Goal: Task Accomplishment & Management: Use online tool/utility

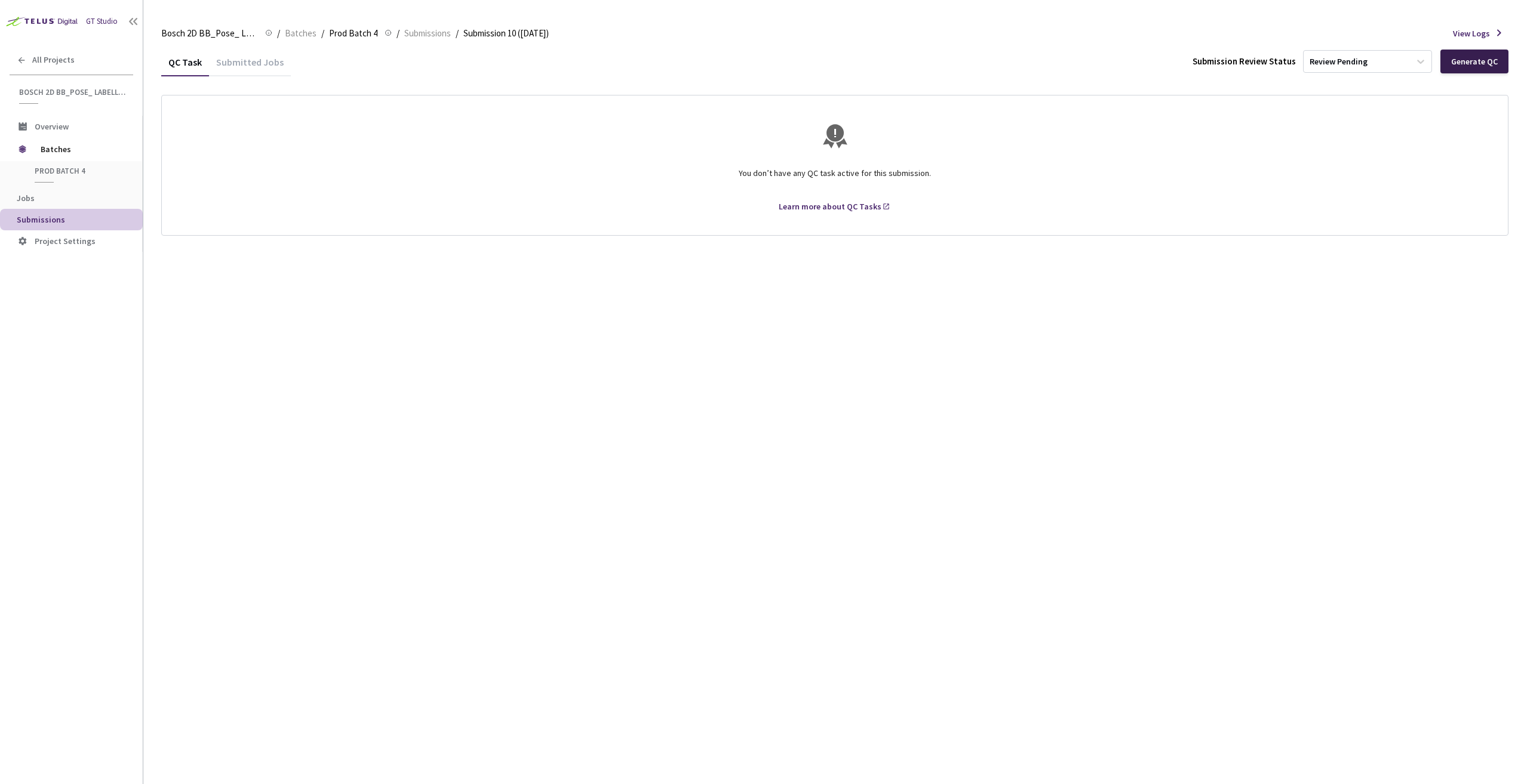
click at [1472, 68] on div "Generate QC" at bounding box center [1473, 61] width 68 height 24
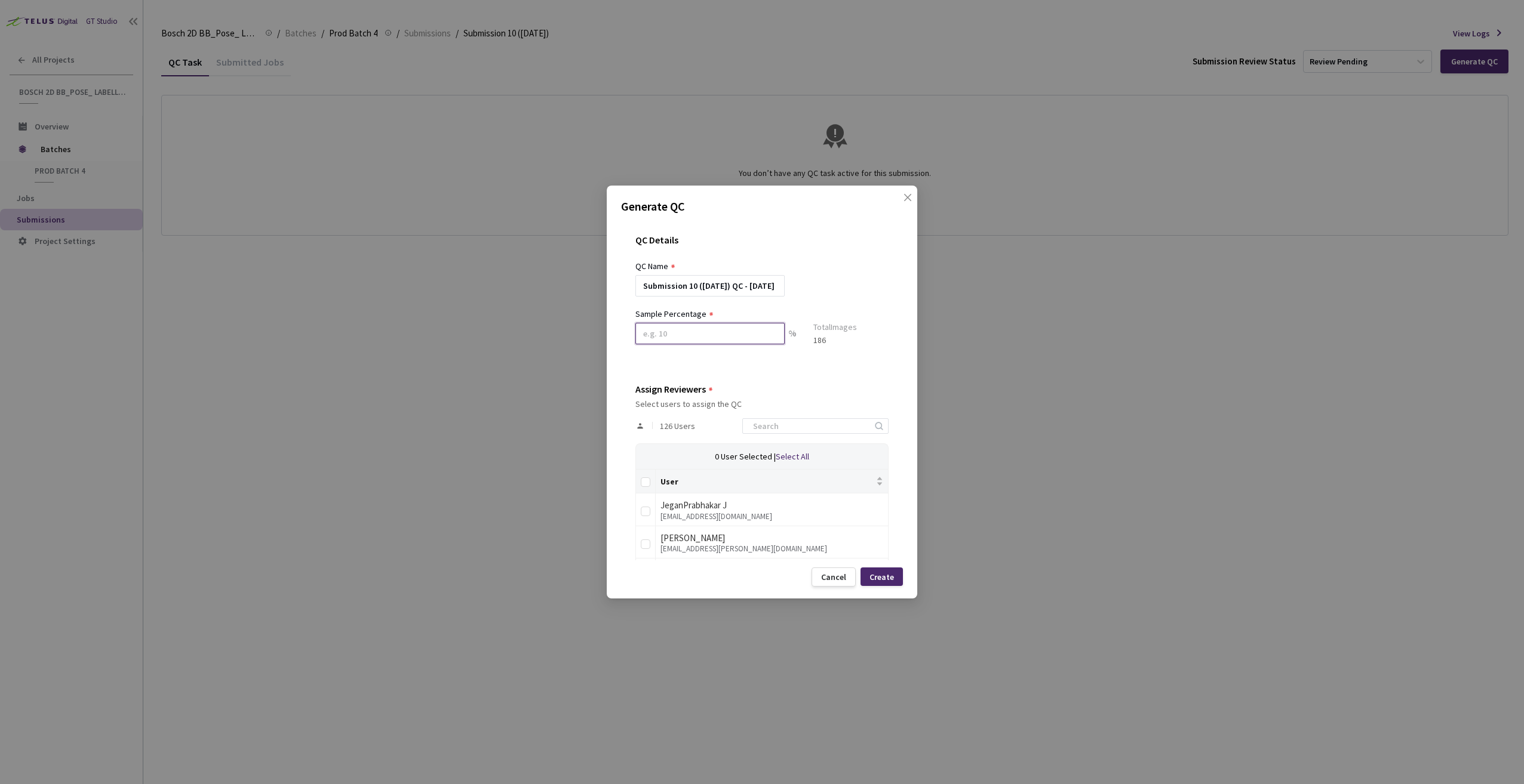
click at [660, 336] on input at bounding box center [710, 334] width 150 height 22
type input "100"
click at [790, 428] on input at bounding box center [809, 431] width 127 height 14
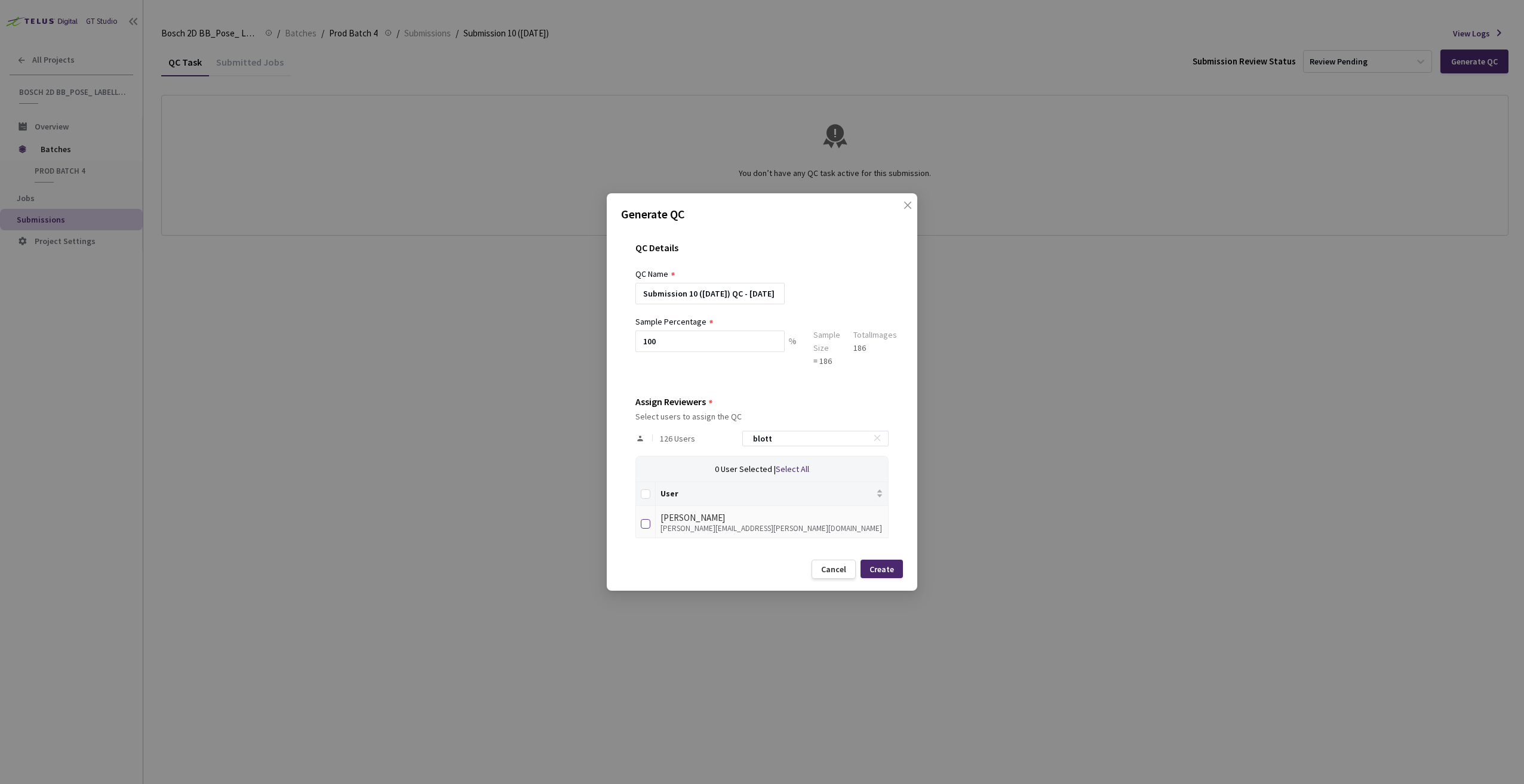
type input "blott"
click at [648, 521] on input "checkbox" at bounding box center [646, 525] width 10 height 10
checkbox input "true"
click at [889, 573] on div "Create" at bounding box center [881, 569] width 25 height 10
